Goal: Task Accomplishment & Management: Use online tool/utility

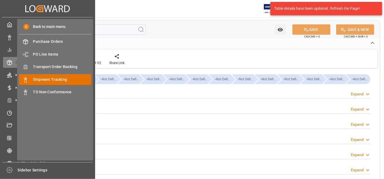
click at [38, 78] on span "Shipment Tracking" at bounding box center [62, 80] width 58 height 6
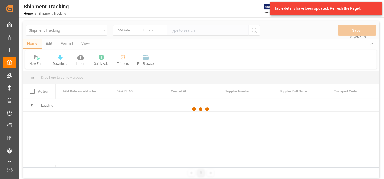
click at [128, 31] on div at bounding box center [200, 109] width 355 height 176
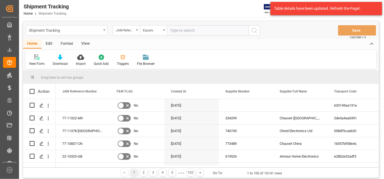
click at [128, 31] on div "JAM Reference Number" at bounding box center [125, 30] width 18 height 6
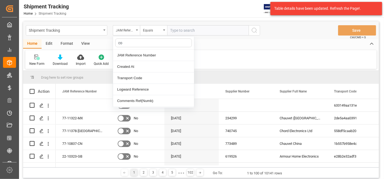
type input "con"
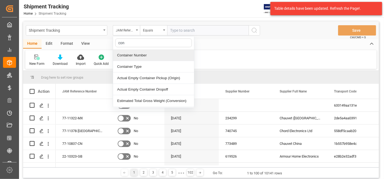
click at [132, 55] on div "Container Number" at bounding box center [153, 55] width 81 height 11
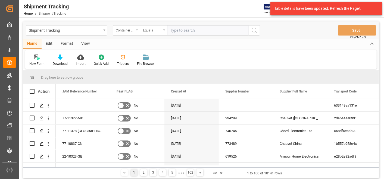
click at [224, 34] on input "text" at bounding box center [207, 30] width 81 height 10
paste input "Eitu0112468"
type input "Eitu0112468"
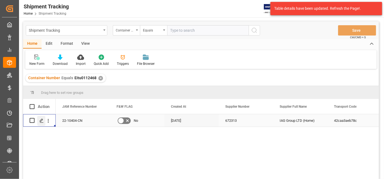
click at [43, 123] on div "Press SPACE to select this row." at bounding box center [41, 121] width 8 height 10
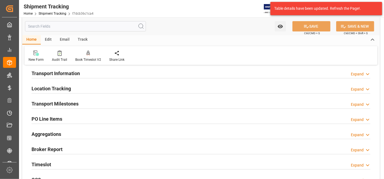
scroll to position [121, 0]
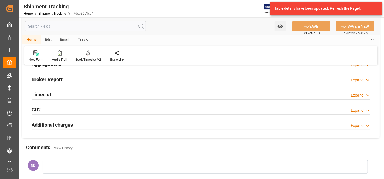
click at [69, 124] on h2 "Additional charges" at bounding box center [51, 124] width 41 height 7
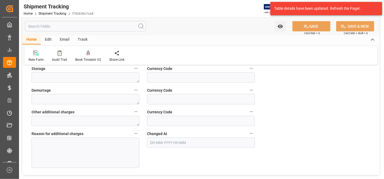
scroll to position [181, 0]
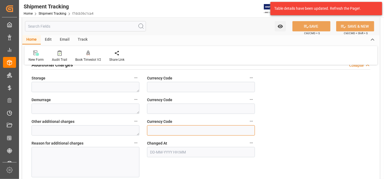
click at [164, 131] on input at bounding box center [201, 130] width 108 height 10
type input "USD"
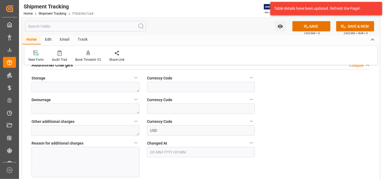
click at [110, 159] on div at bounding box center [85, 162] width 108 height 30
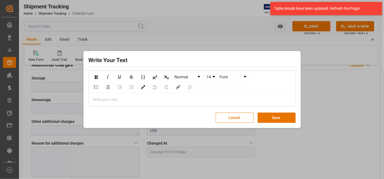
click at [131, 101] on div "rdw-editor" at bounding box center [192, 100] width 198 height 6
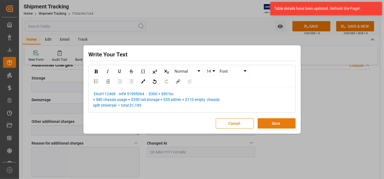
click at [271, 124] on button "Save" at bounding box center [276, 123] width 38 height 10
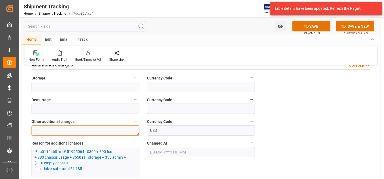
click at [81, 132] on textarea at bounding box center [85, 130] width 108 height 10
click at [101, 124] on label "Other additional charges" at bounding box center [85, 122] width 108 height 8
click at [132, 124] on button "Other additional charges" at bounding box center [135, 121] width 7 height 7
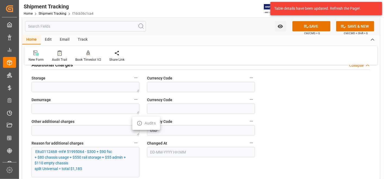
click at [103, 129] on div at bounding box center [192, 89] width 384 height 179
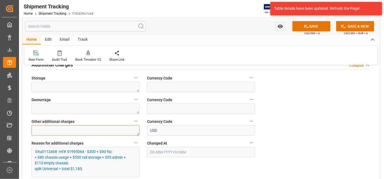
click at [102, 129] on textarea at bounding box center [85, 130] width 108 height 10
type textarea "1185 USD"
click at [35, 150] on p "Eitu0112468 -mf# 51995064 - $300 + $90 fsc + $80 chassis usage + $550 rail stor…" at bounding box center [84, 160] width 99 height 23
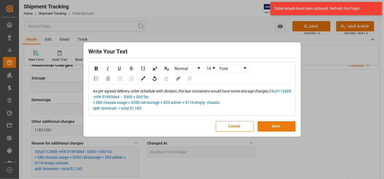
click at [283, 122] on button "Save" at bounding box center [276, 126] width 38 height 10
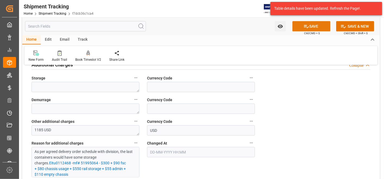
click at [308, 27] on button "SAVE" at bounding box center [311, 26] width 38 height 10
